Goal: Task Accomplishment & Management: Complete application form

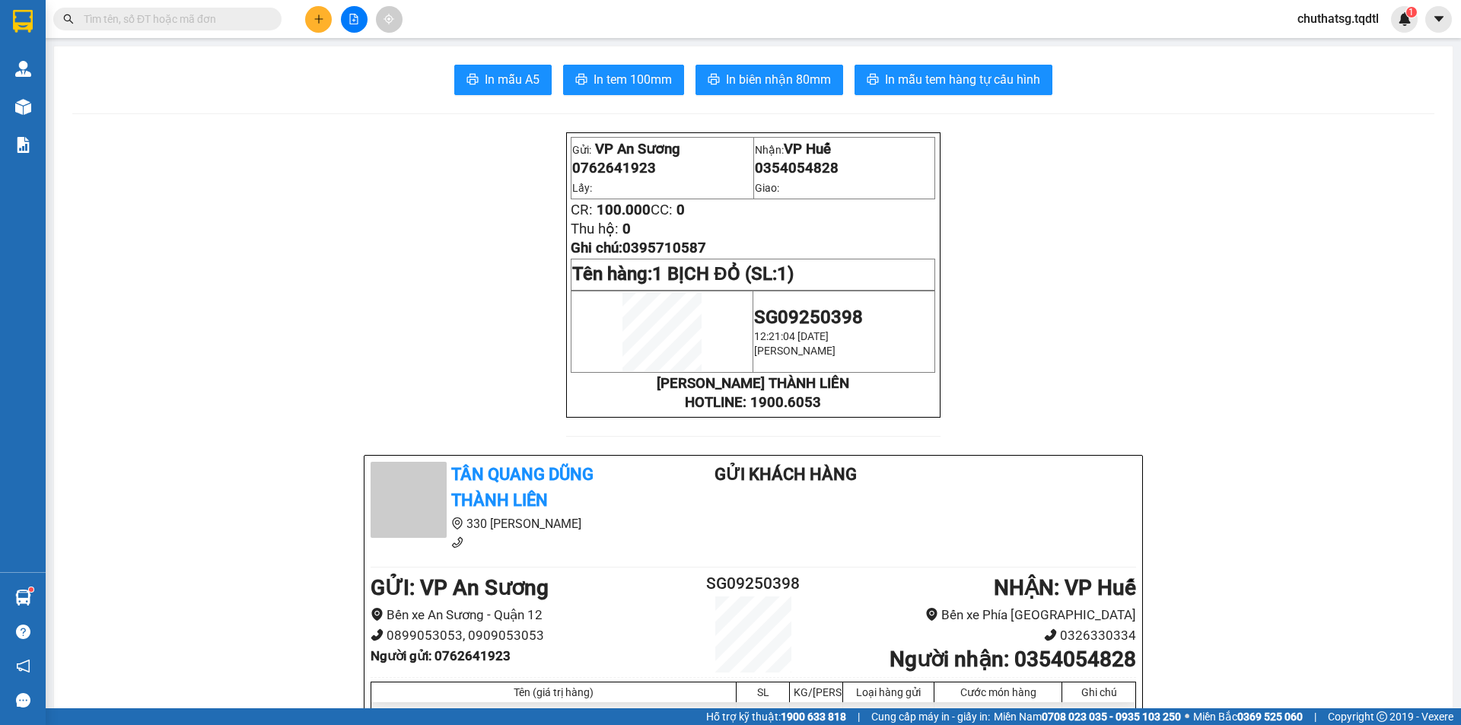
scroll to position [100, 0]
click at [313, 15] on icon "plus" at bounding box center [318, 19] width 11 height 11
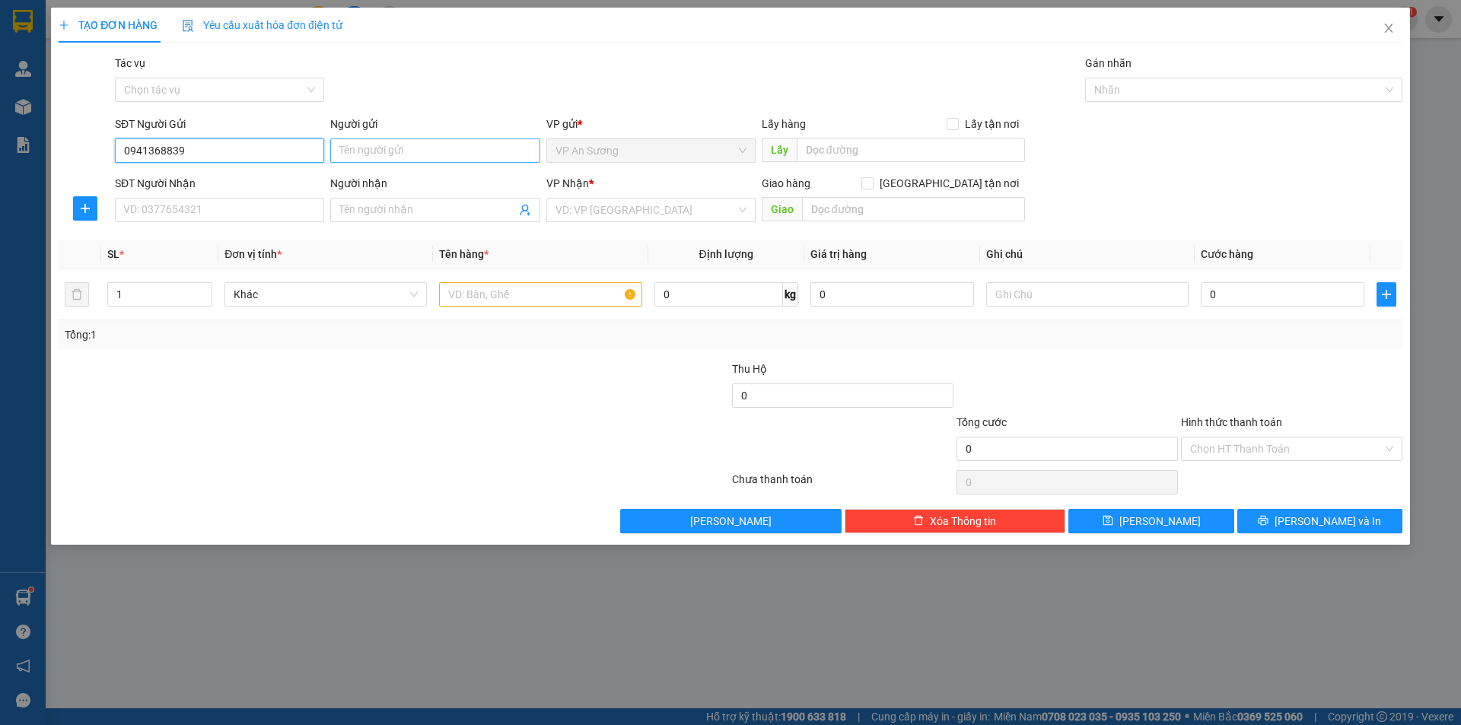
type input "0941368839"
click at [410, 140] on input "Người gửi" at bounding box center [434, 150] width 209 height 24
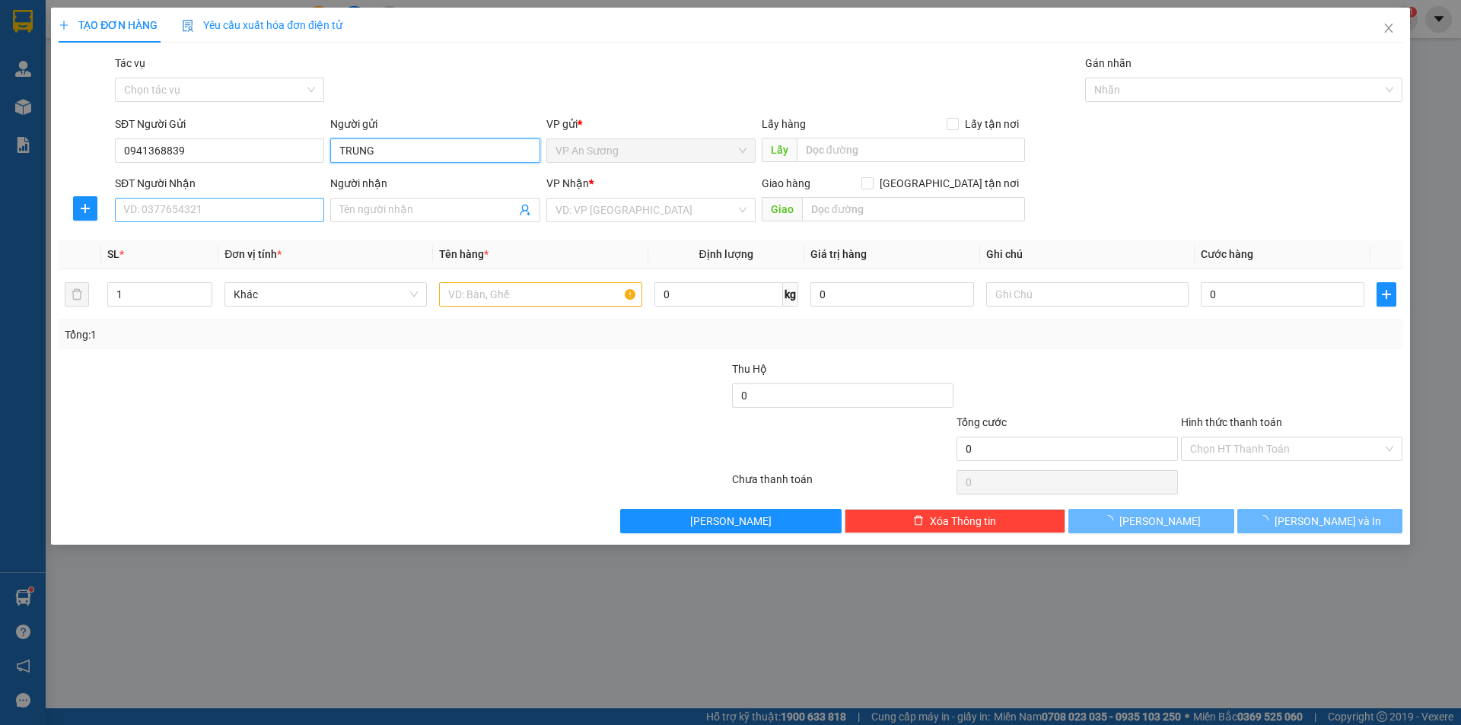
type input "TRUNG"
click at [247, 202] on input "SĐT Người Nhận" at bounding box center [219, 210] width 209 height 24
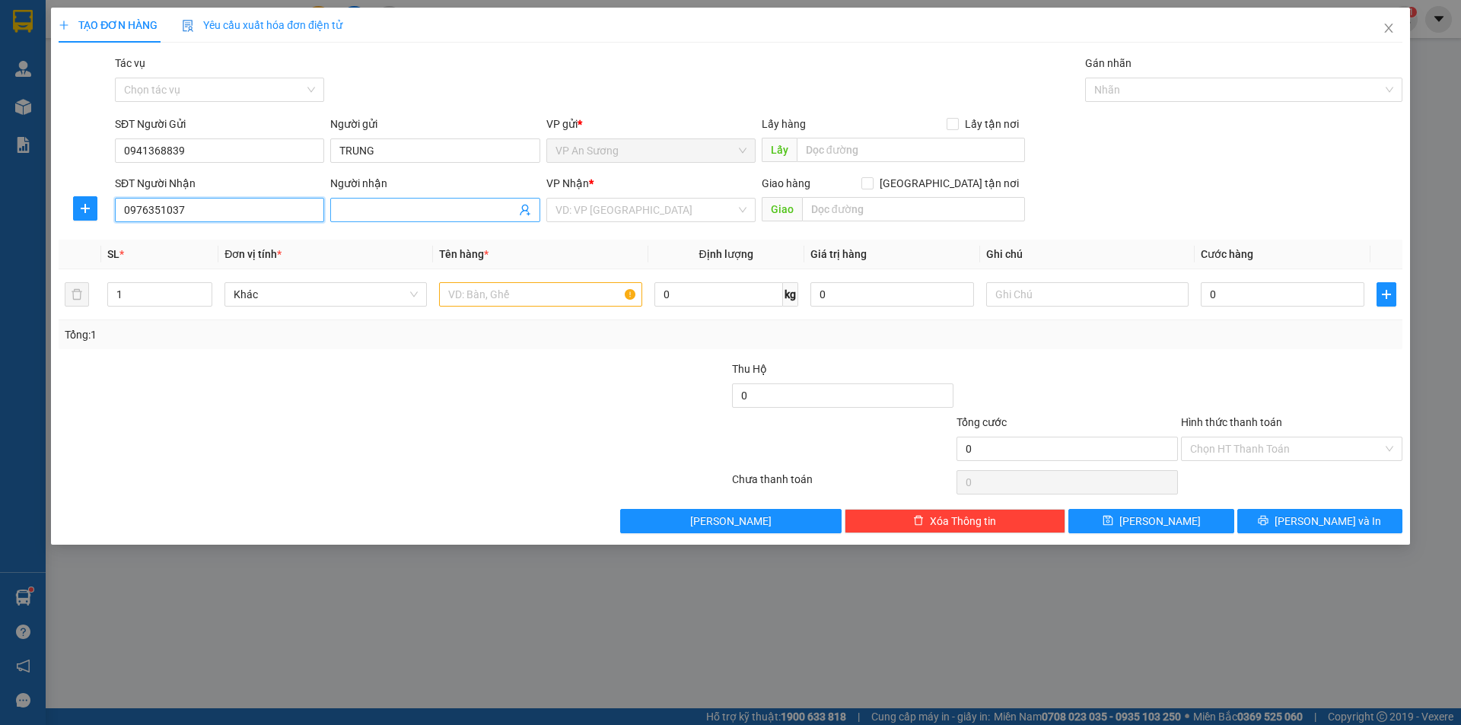
type input "0976351037"
click at [366, 208] on input "Người nhận" at bounding box center [427, 210] width 176 height 17
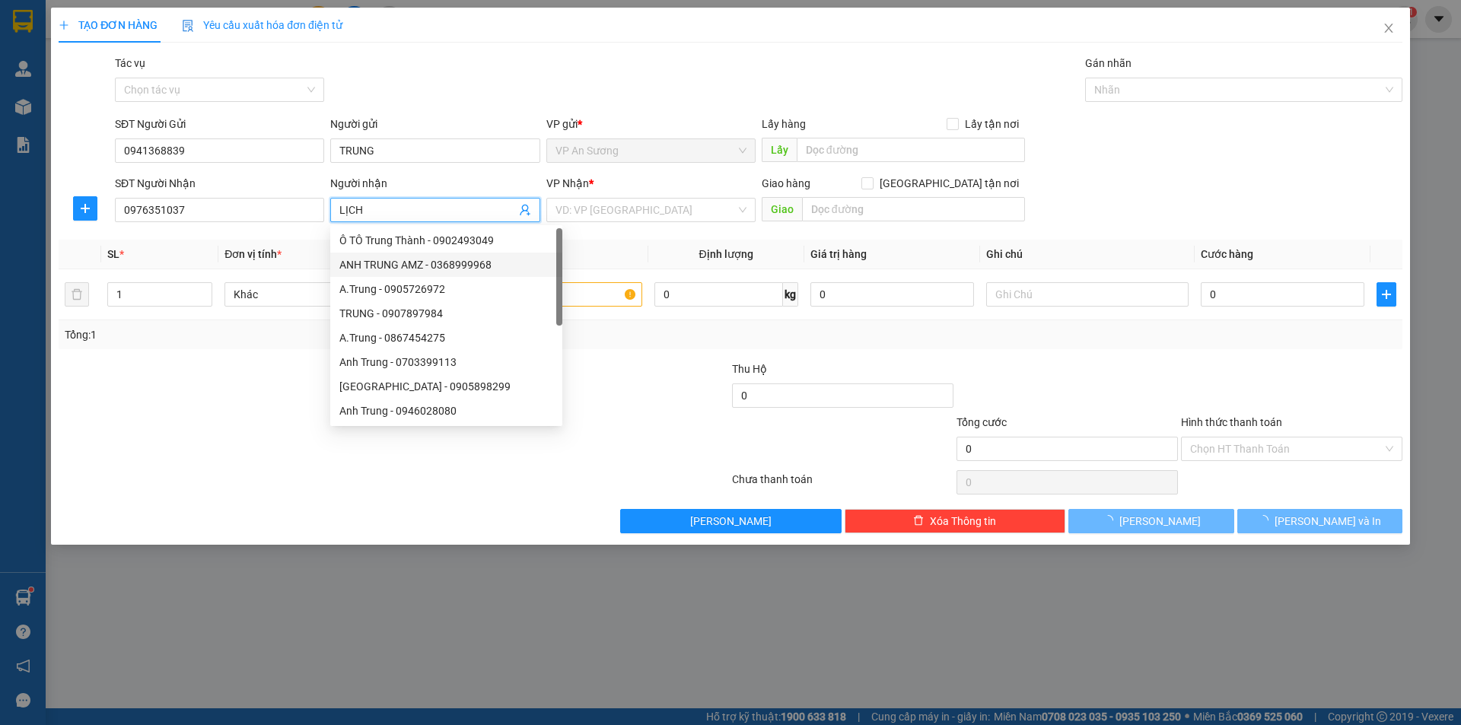
type input "LỊCH"
click at [630, 346] on div "Tổng: 1" at bounding box center [731, 334] width 1344 height 29
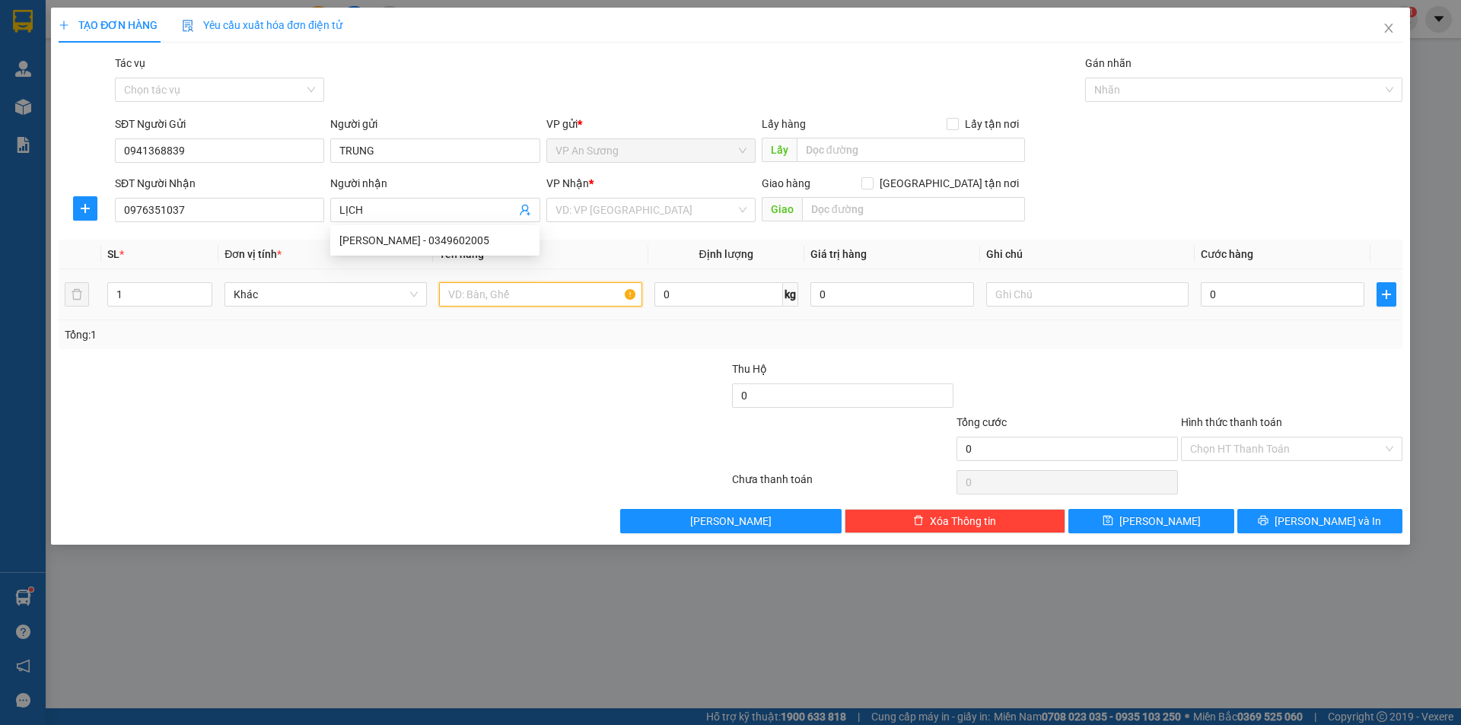
click at [576, 301] on input "text" at bounding box center [540, 294] width 202 height 24
type input "1"
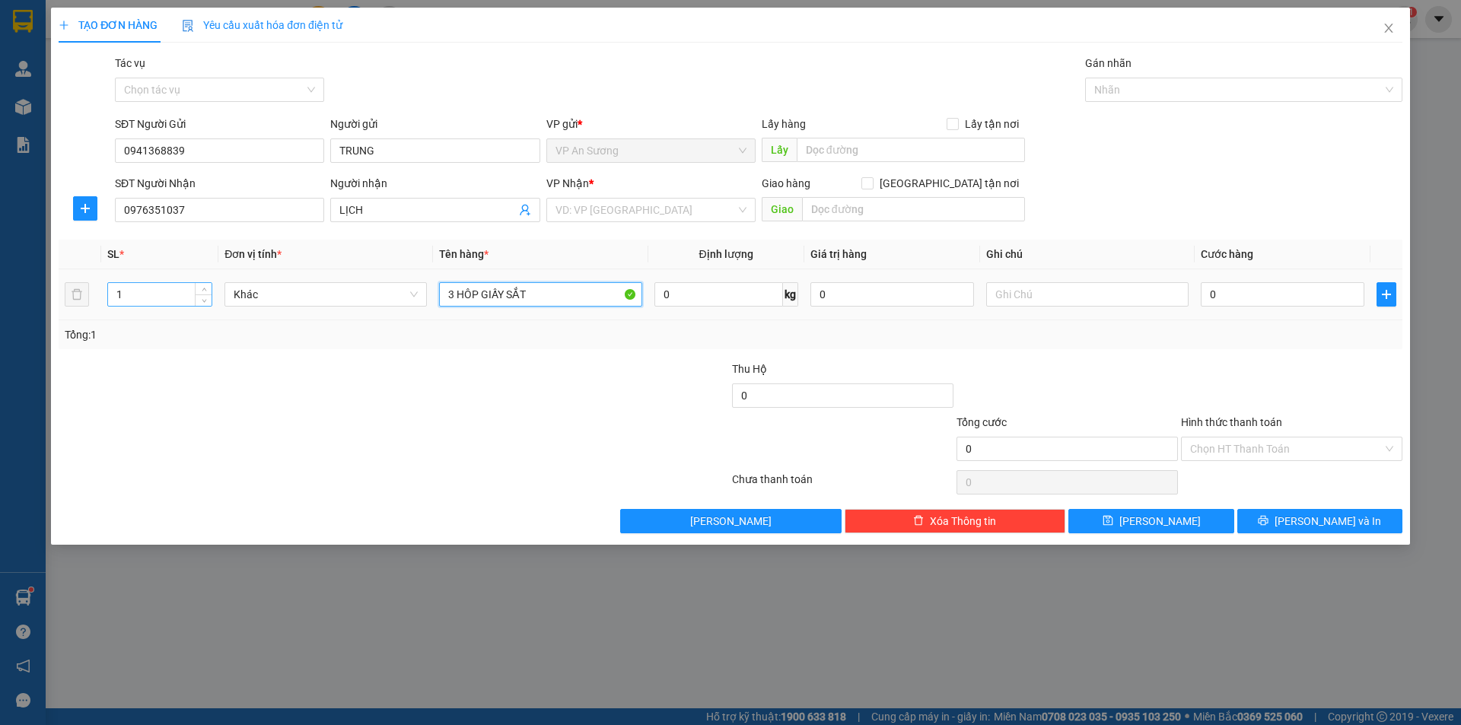
type input "3 HÔP GIẤY SẮT"
click at [125, 304] on input "1" at bounding box center [159, 294] width 103 height 23
type input "3"
click at [1220, 292] on input "0" at bounding box center [1283, 294] width 164 height 24
click at [686, 214] on input "search" at bounding box center [645, 210] width 180 height 23
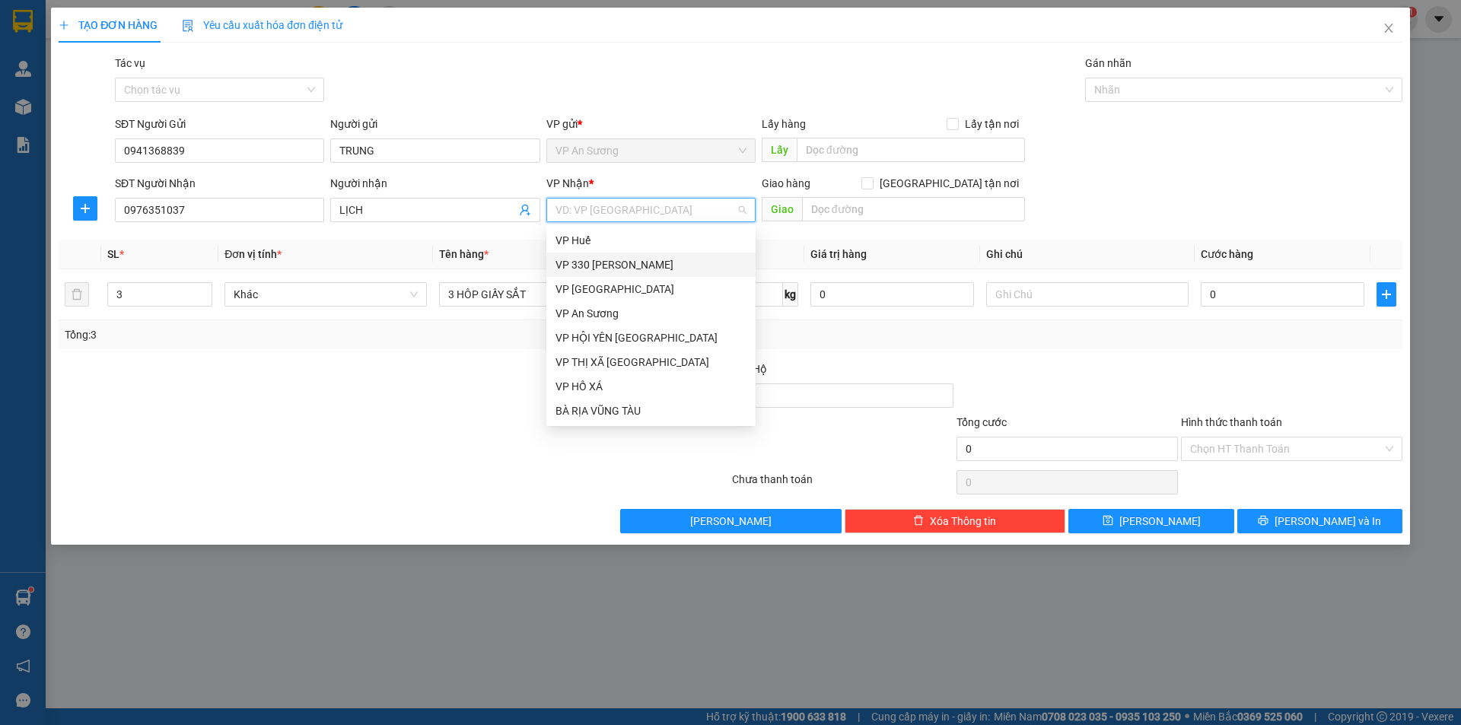
click at [656, 267] on div "VP 330 [PERSON_NAME]" at bounding box center [650, 264] width 191 height 17
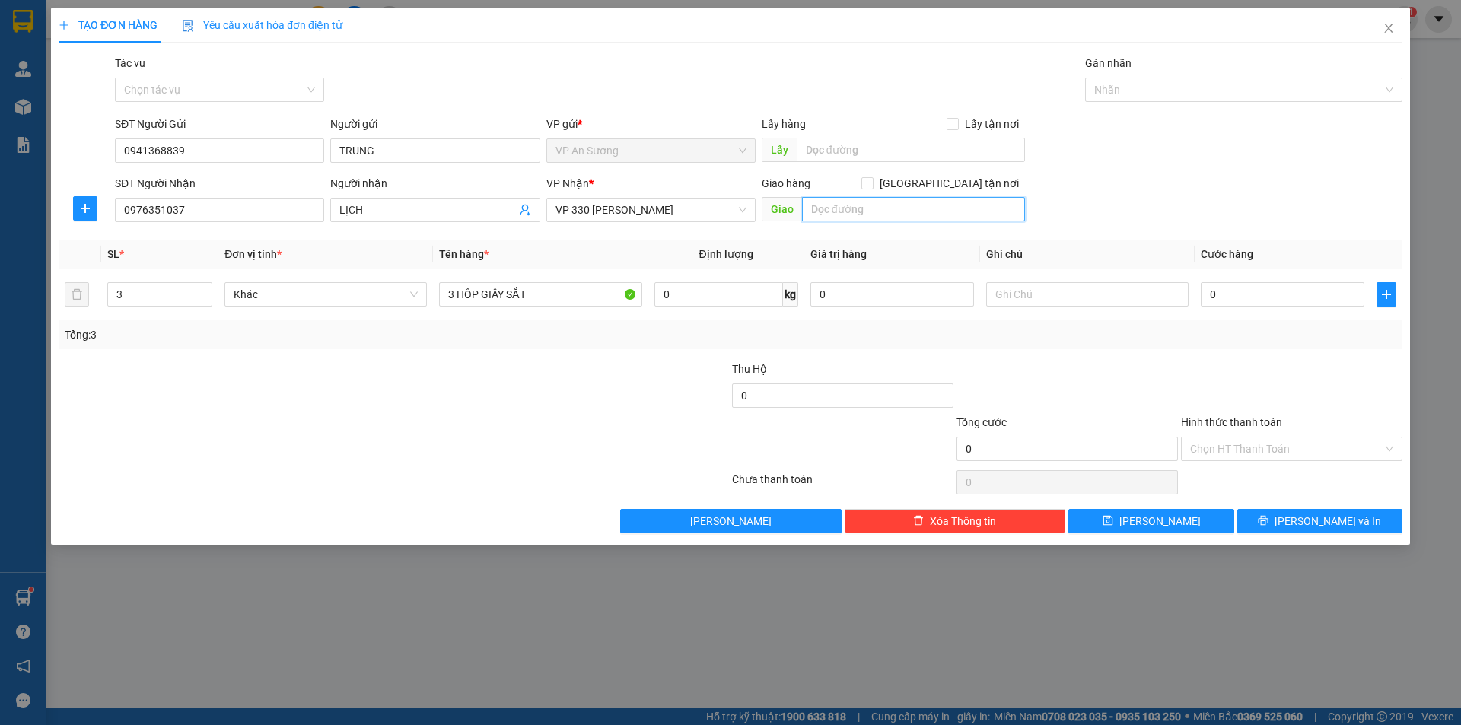
click at [837, 204] on input "text" at bounding box center [913, 209] width 223 height 24
type input "C"
type input "KCN QUÁN NGANG"
click at [1217, 290] on input "0" at bounding box center [1283, 294] width 164 height 24
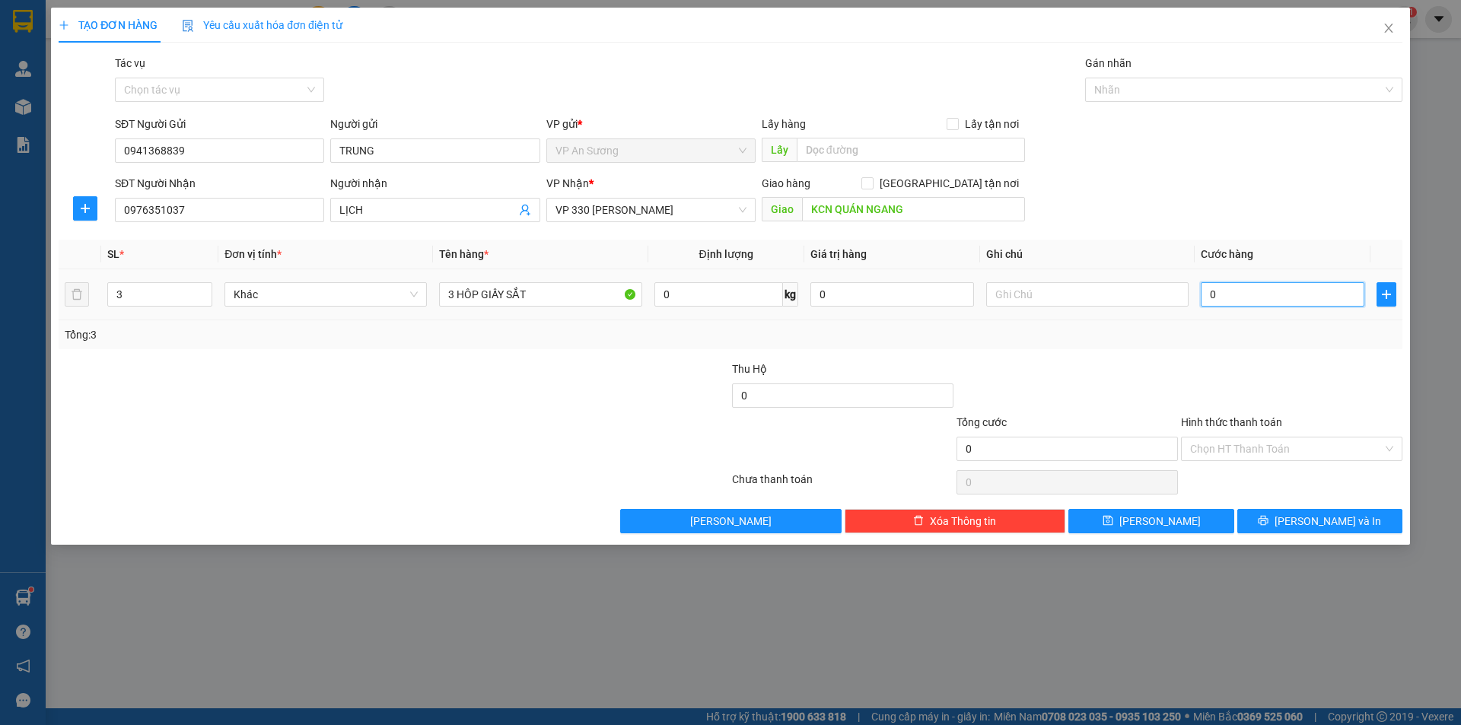
type input "20"
type input "250"
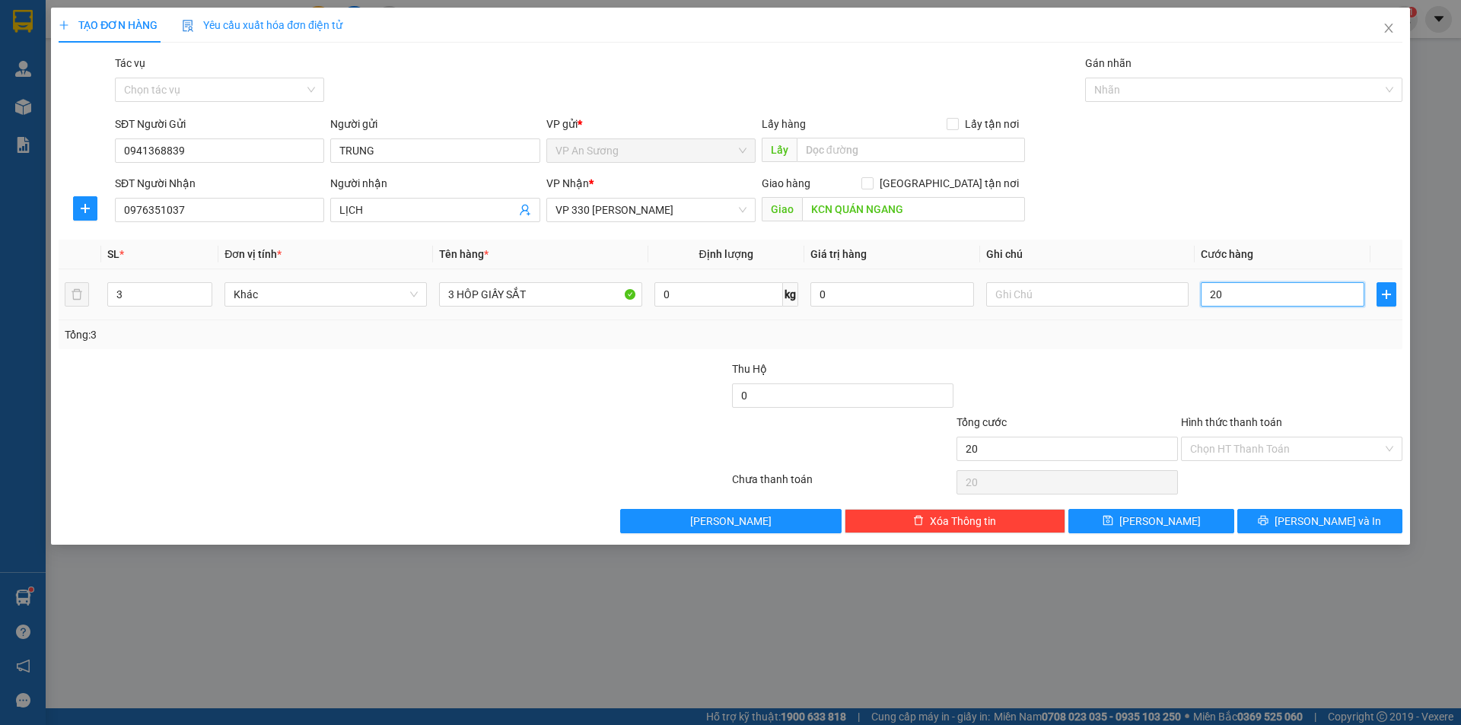
type input "250"
type input "2.500"
type input "25.000"
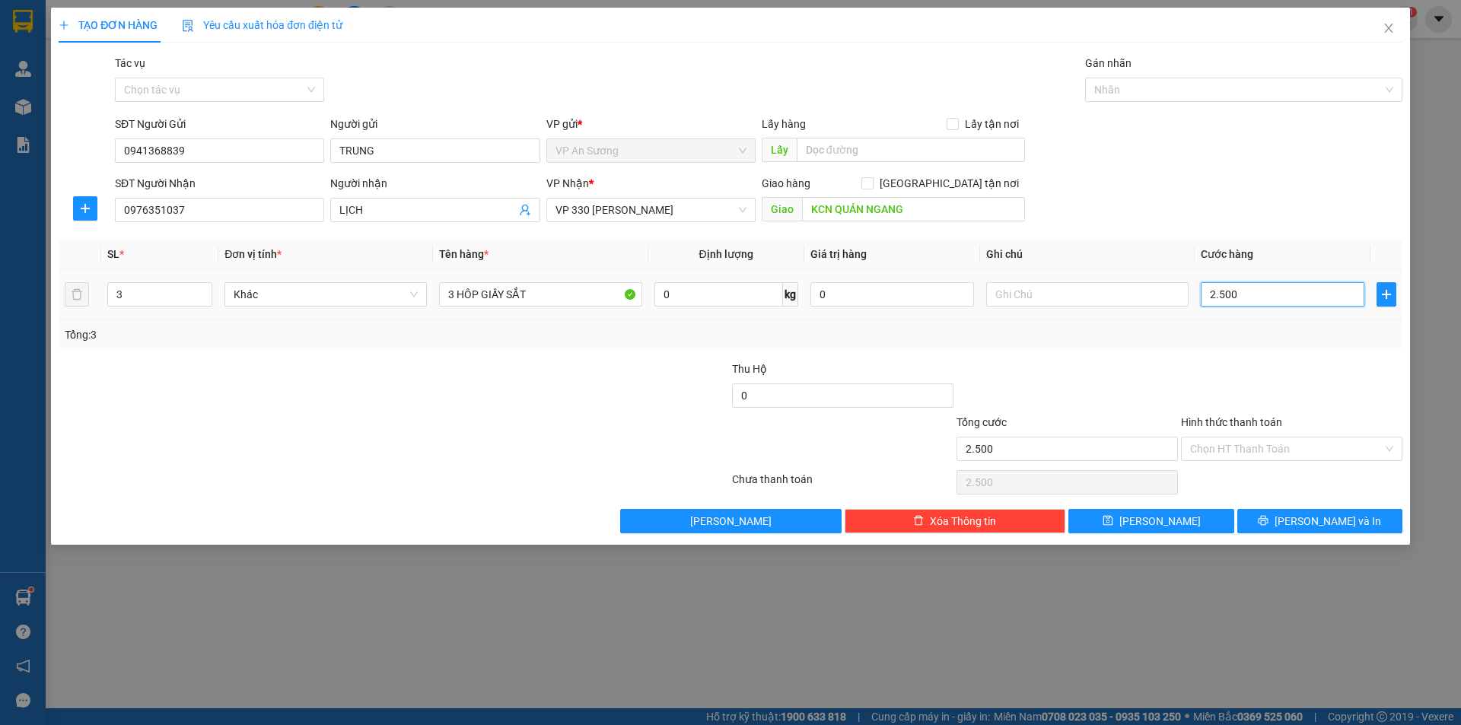
type input "25.000"
type input "250.000"
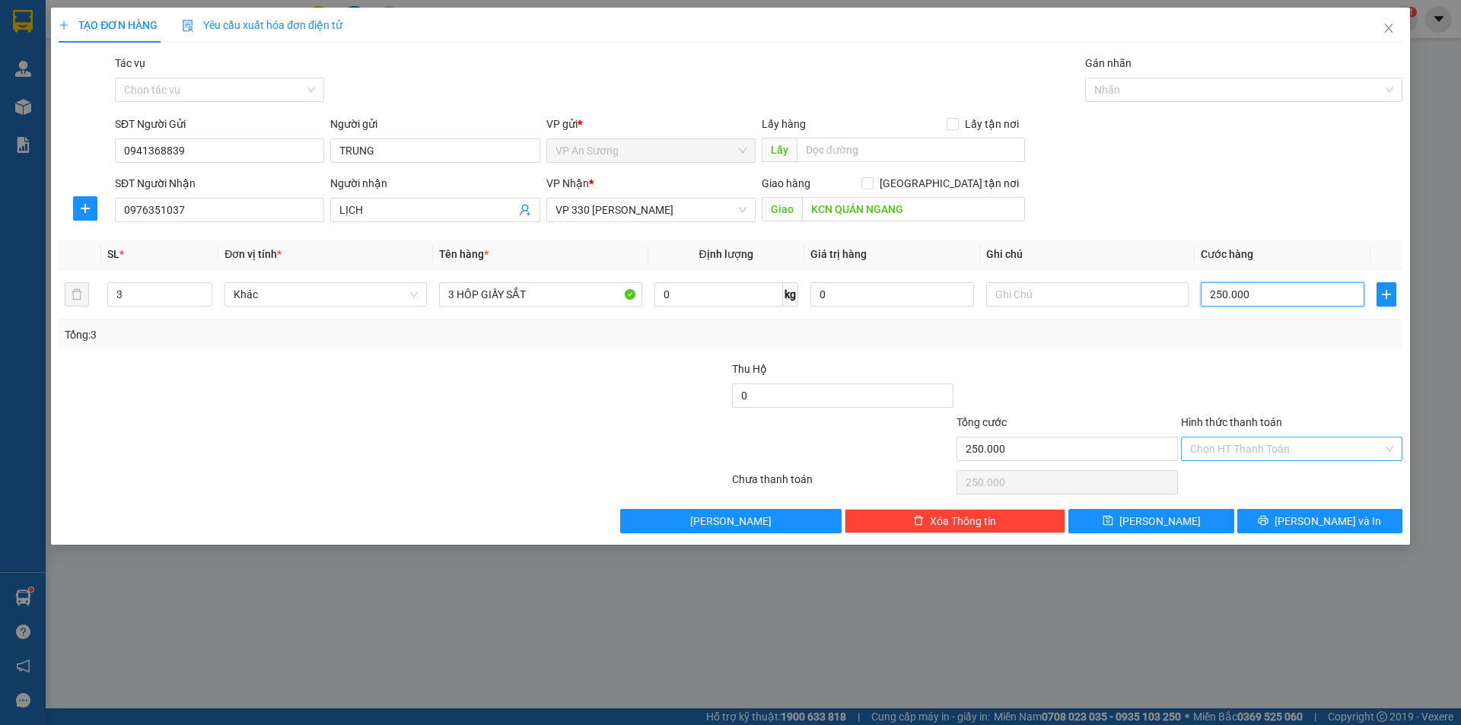
type input "250.000"
click at [1289, 459] on input "Hình thức thanh toán" at bounding box center [1286, 448] width 192 height 23
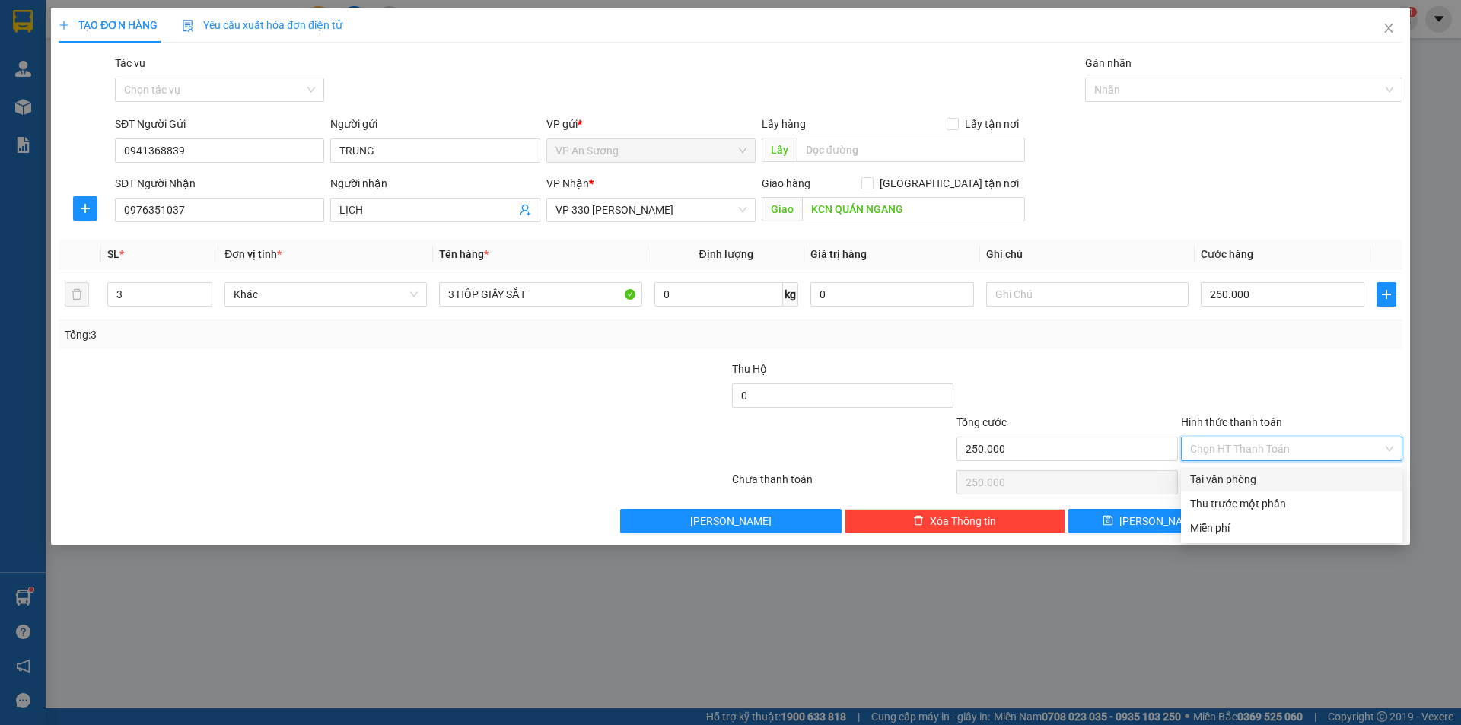
click at [1274, 485] on div "Tại văn phòng" at bounding box center [1291, 479] width 203 height 17
type input "0"
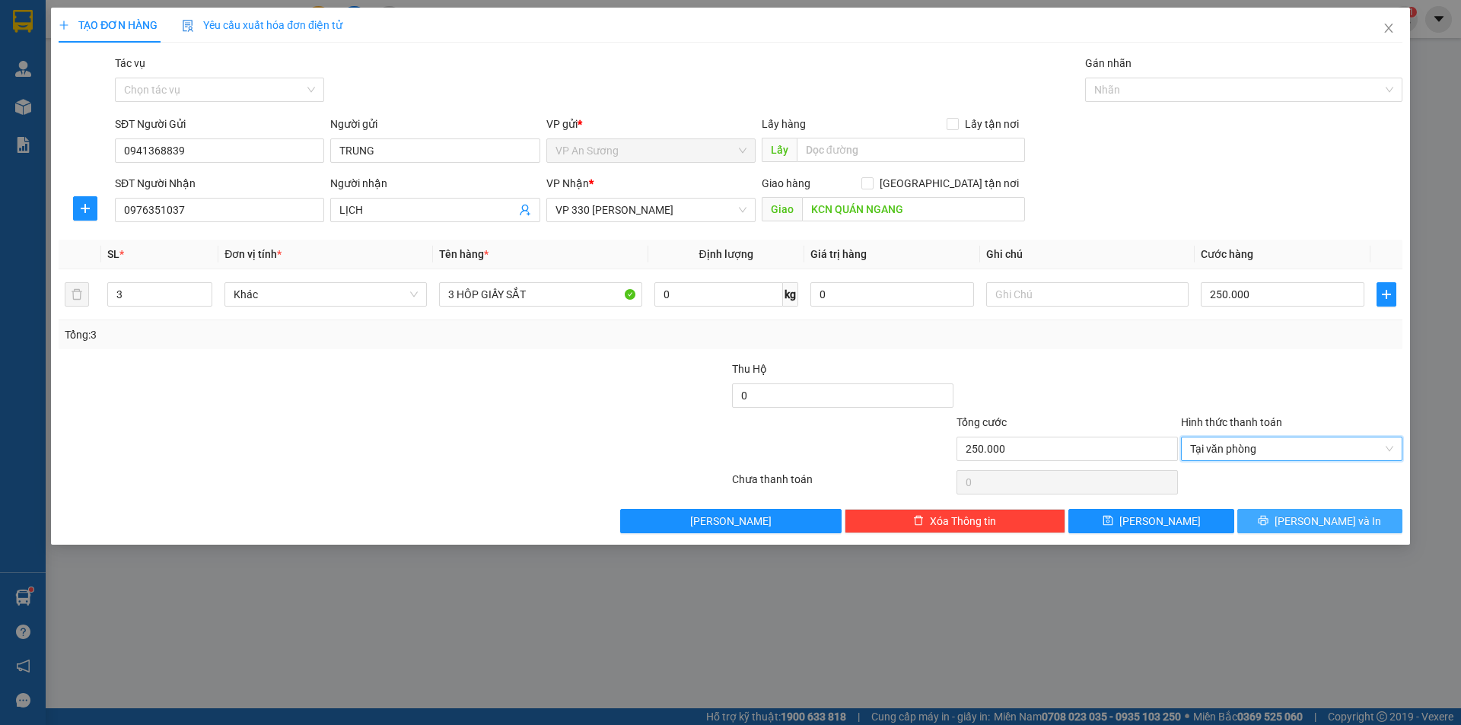
click at [1279, 517] on button "[PERSON_NAME] và In" at bounding box center [1319, 521] width 165 height 24
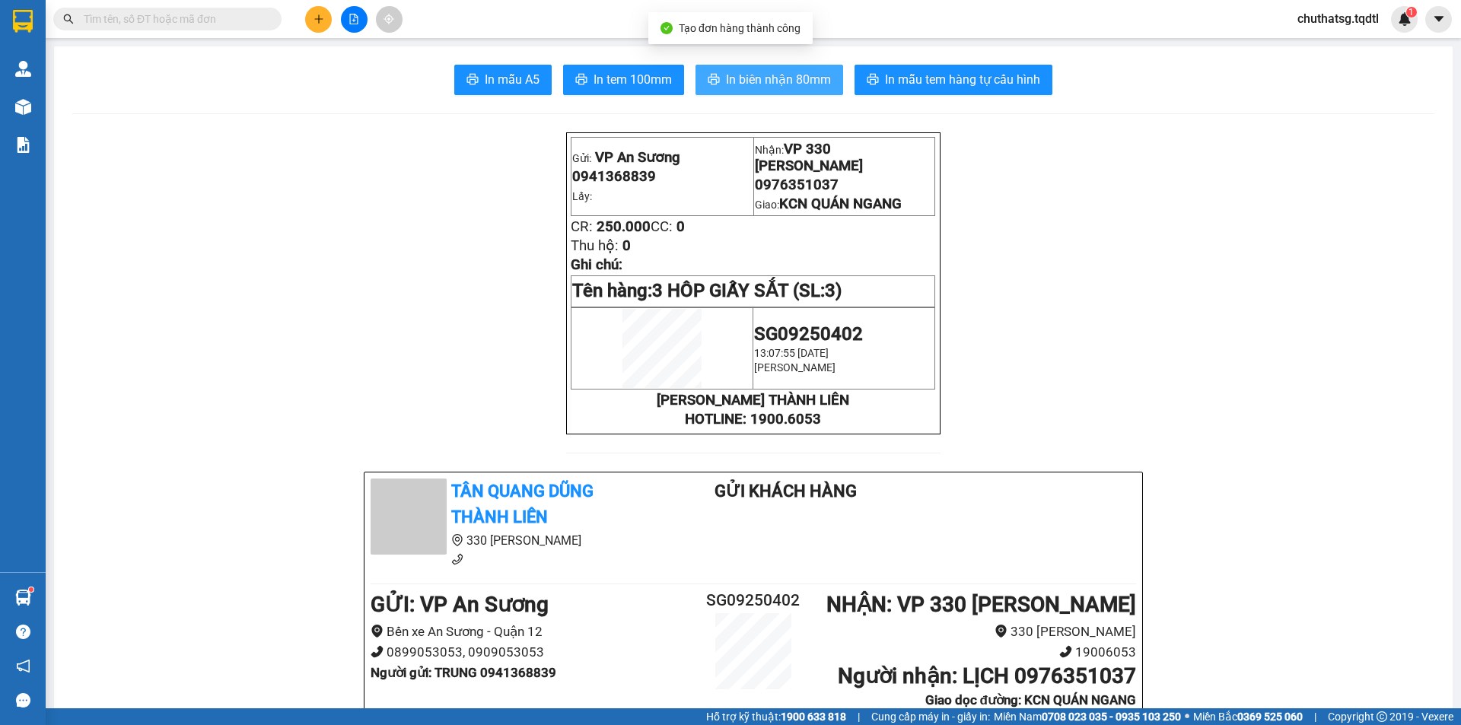
click at [817, 92] on button "In biên nhận 80mm" at bounding box center [769, 80] width 148 height 30
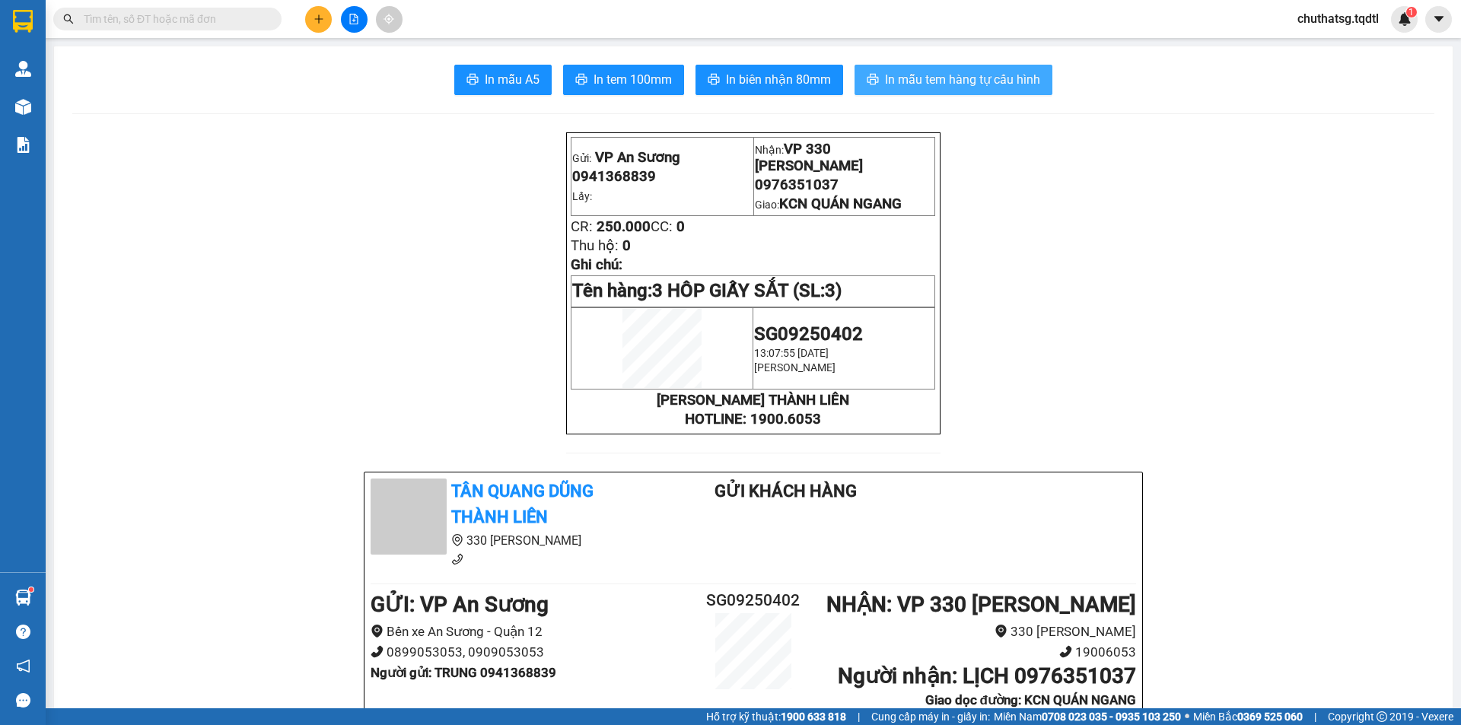
click at [925, 87] on span "In mẫu tem hàng tự cấu hình" at bounding box center [962, 79] width 155 height 19
